Goal: Answer question/provide support: Share knowledge or assist other users

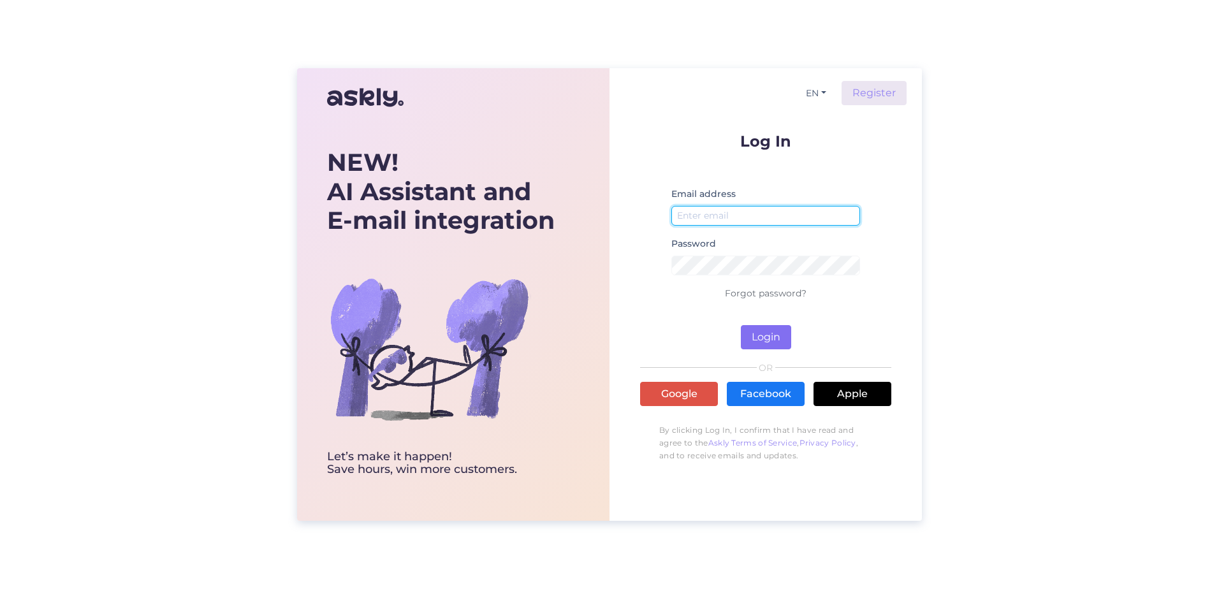
type input "[PERSON_NAME][EMAIL_ADDRESS][PERSON_NAME][DOMAIN_NAME]"
click at [790, 347] on button "Login" at bounding box center [766, 337] width 50 height 24
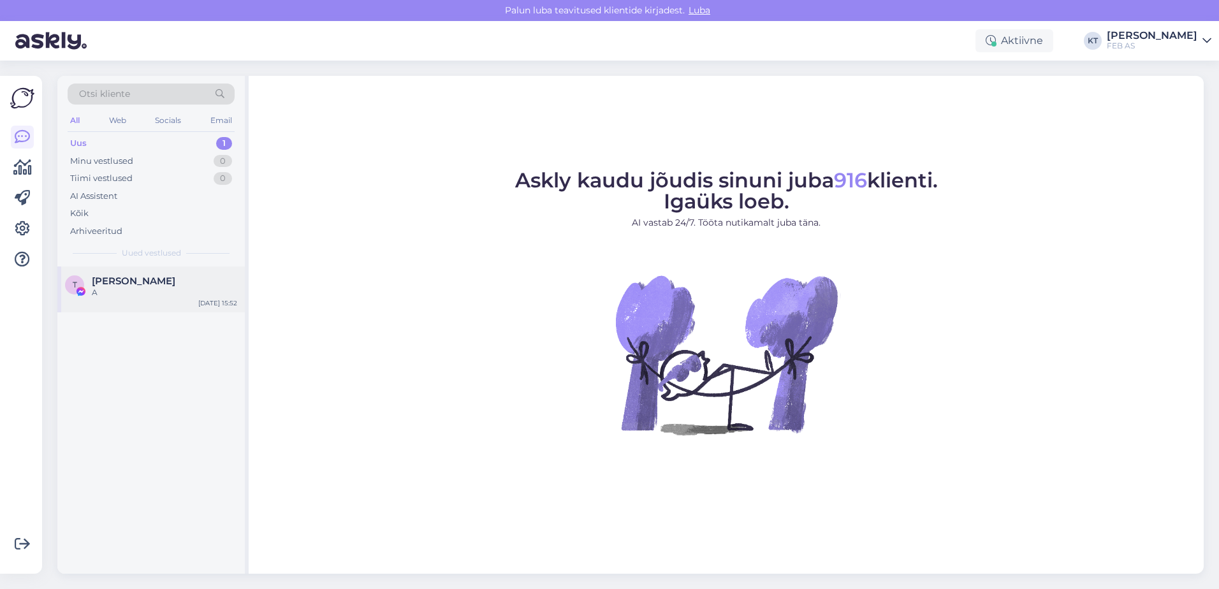
click at [128, 285] on span "[PERSON_NAME]" at bounding box center [134, 281] width 84 height 11
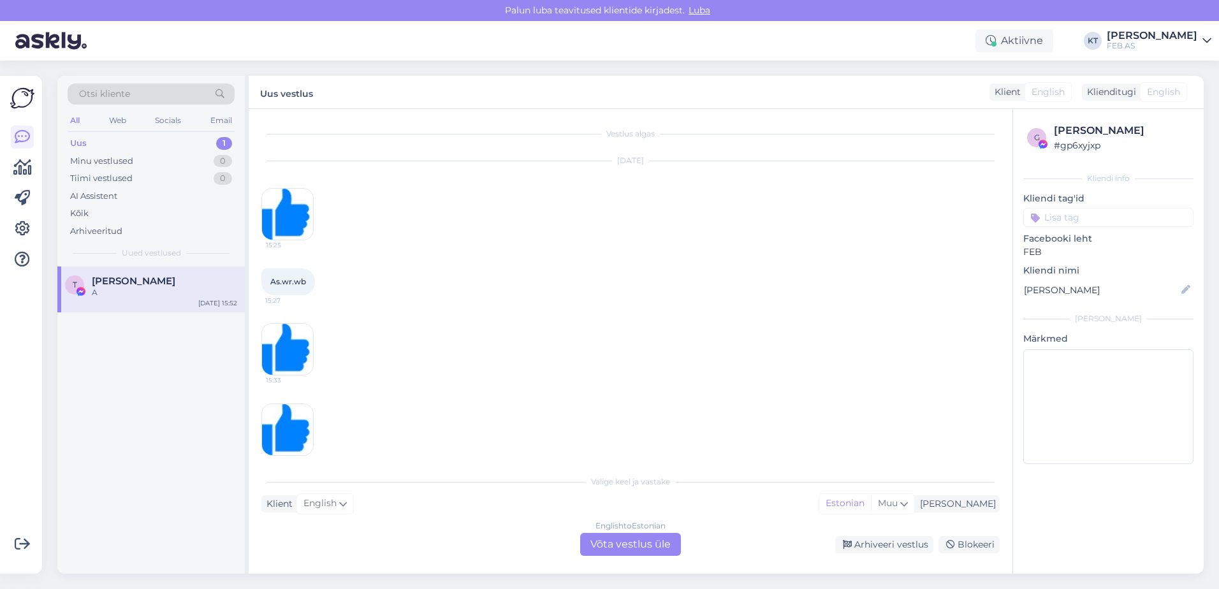
scroll to position [256, 0]
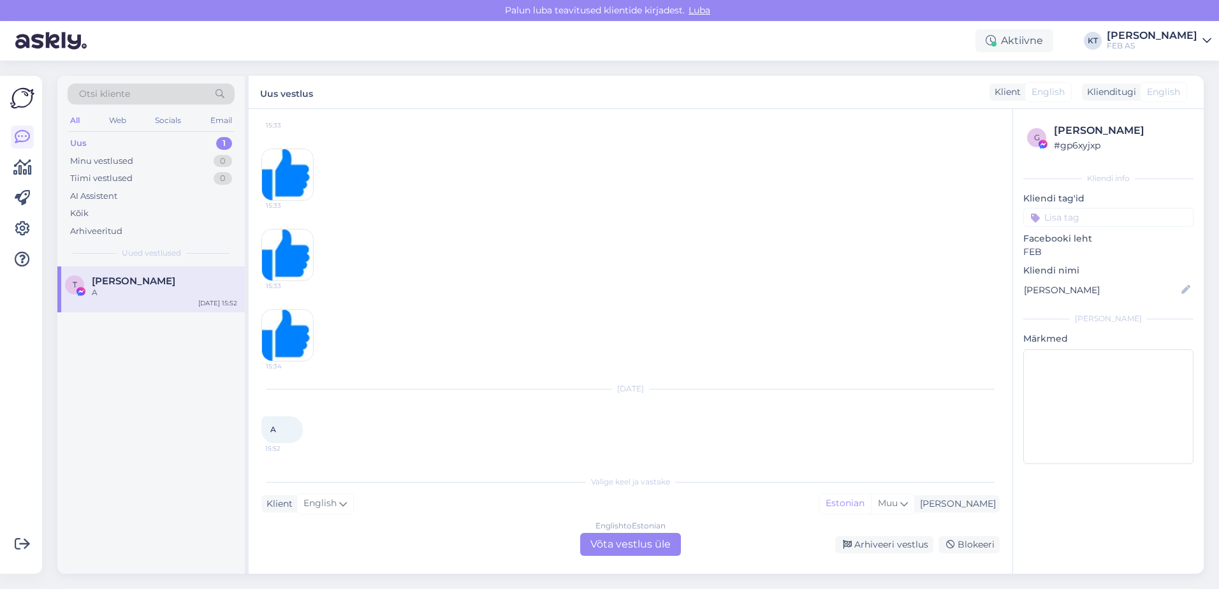
click at [653, 536] on div "English to Estonian Võta vestlus üle" at bounding box center [630, 544] width 101 height 23
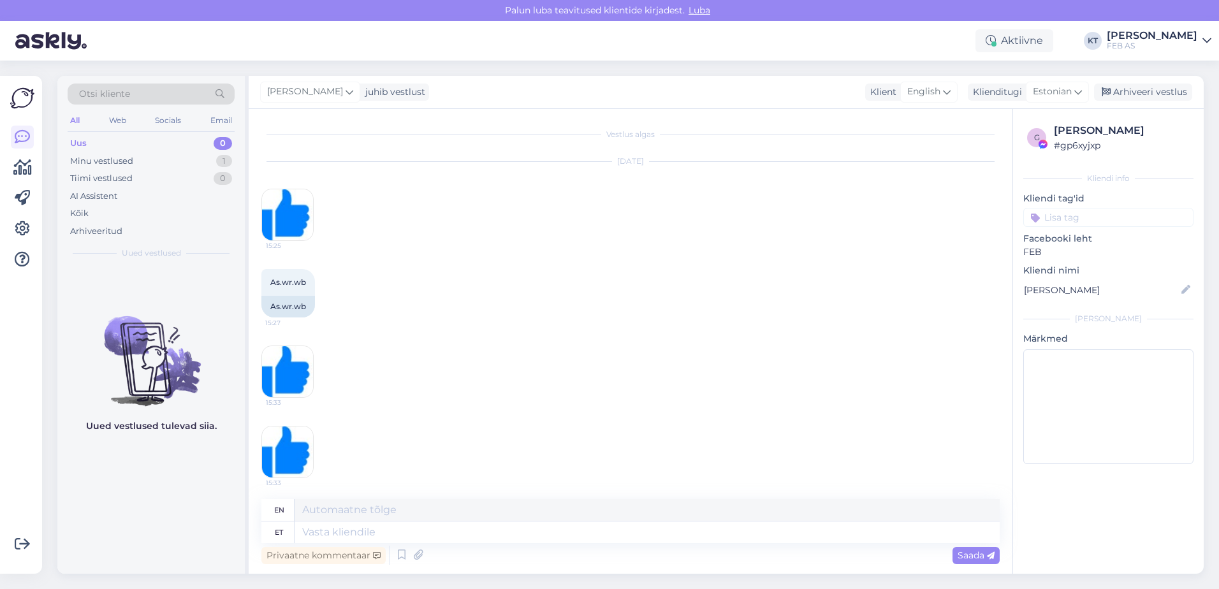
scroll to position [0, 0]
click at [1137, 90] on div "Arhiveeri vestlus" at bounding box center [1143, 92] width 98 height 17
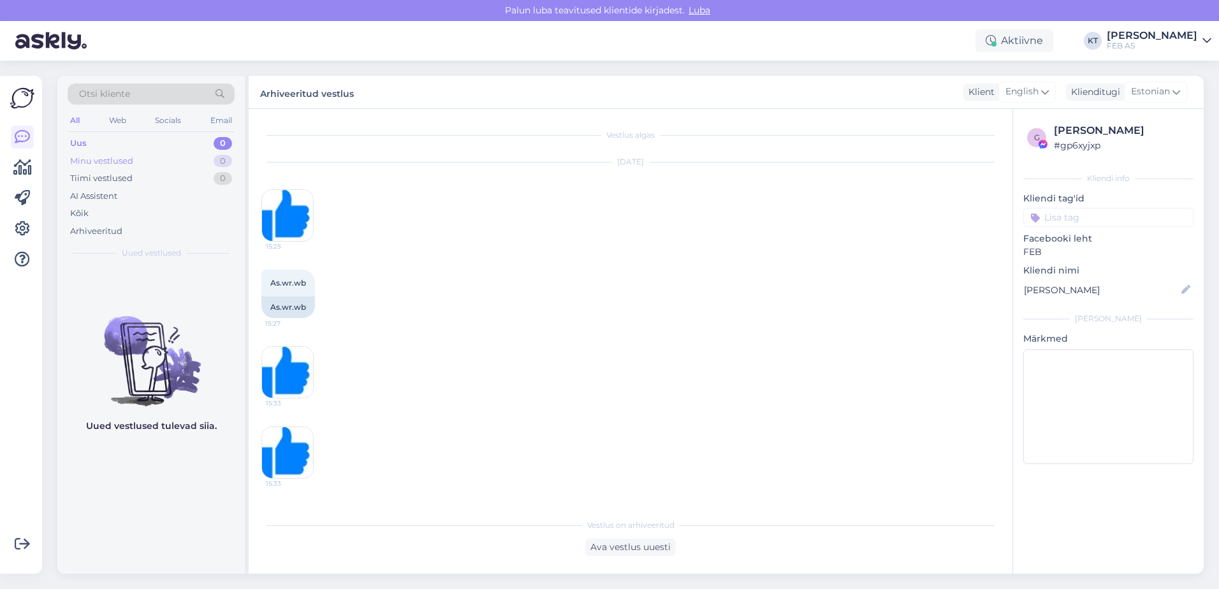
click at [131, 159] on div "Minu vestlused" at bounding box center [101, 161] width 63 height 13
click at [112, 180] on div "Tiimi vestlused" at bounding box center [101, 178] width 63 height 13
click at [92, 225] on div "Arhiveeritud" at bounding box center [96, 231] width 52 height 13
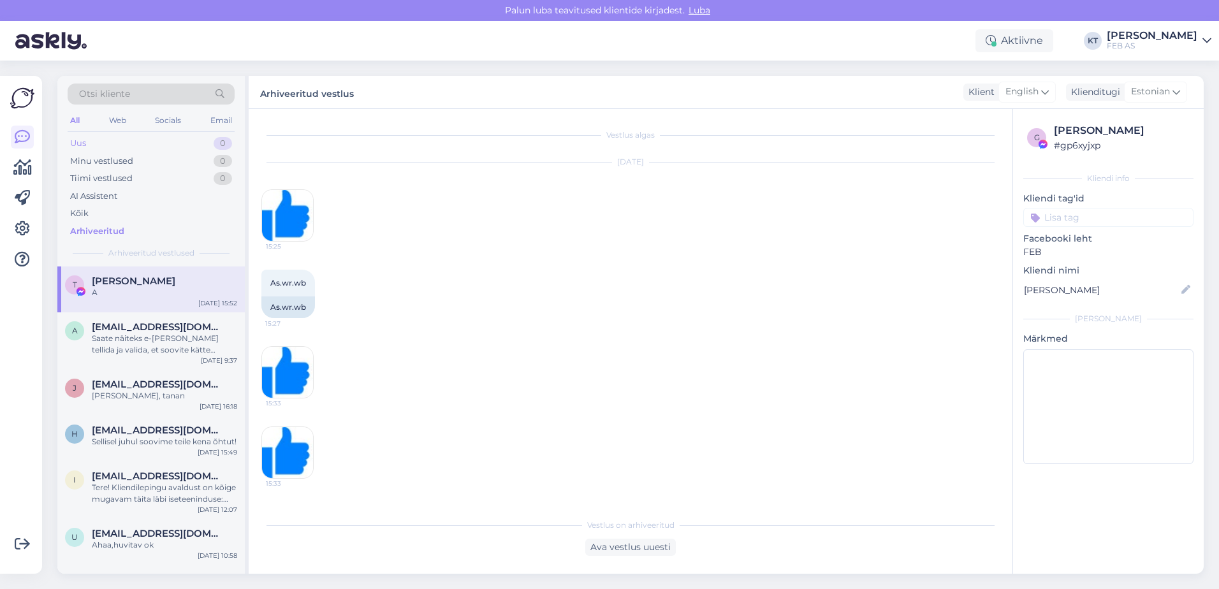
click at [108, 146] on div "Uus 0" at bounding box center [151, 144] width 167 height 18
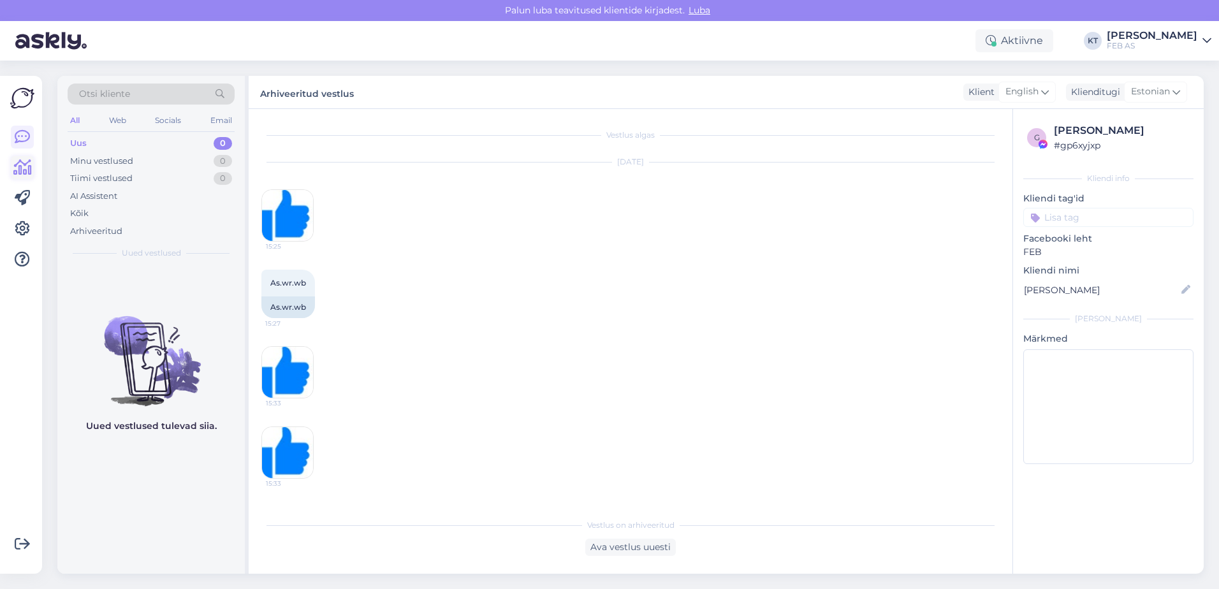
click at [14, 175] on icon at bounding box center [22, 167] width 18 height 15
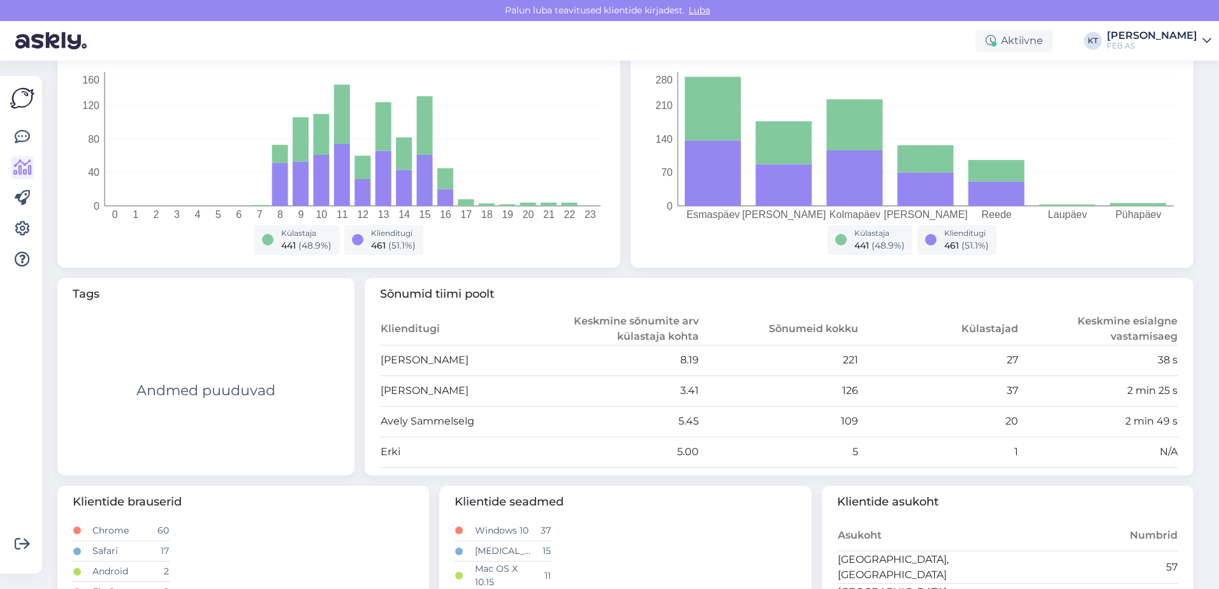
scroll to position [128, 0]
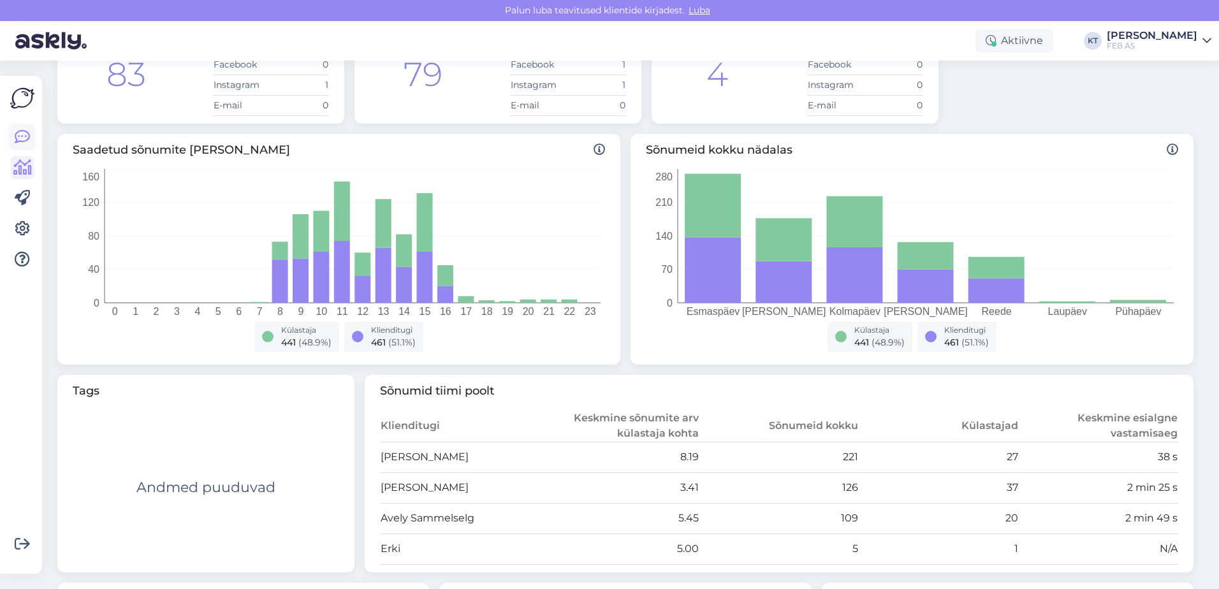
click at [16, 142] on icon at bounding box center [22, 136] width 15 height 15
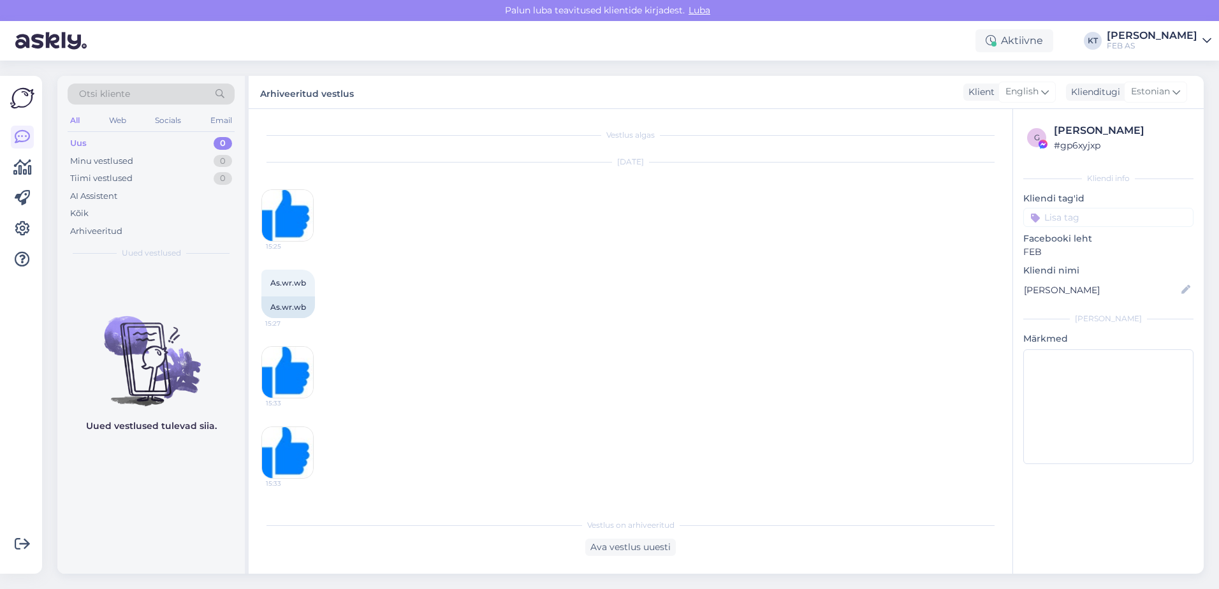
scroll to position [256, 0]
